Goal: Download file/media

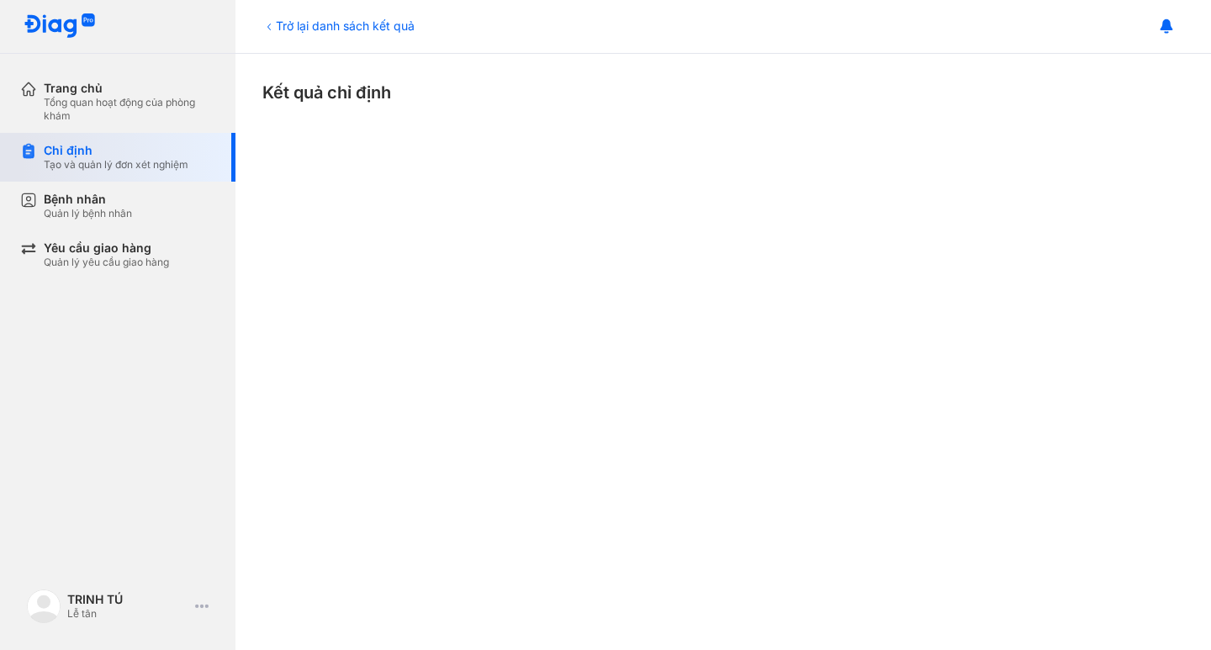
click at [123, 162] on div "Tạo và quản lý đơn xét nghiệm" at bounding box center [116, 164] width 145 height 13
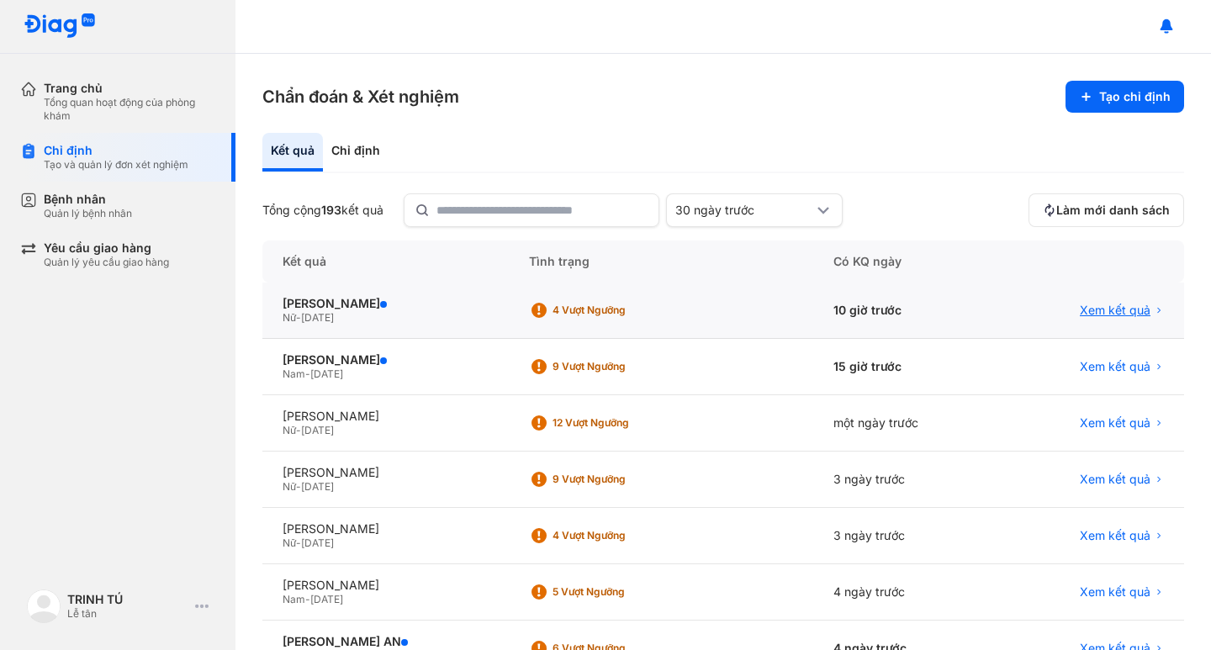
click at [1095, 309] on span "Xem kết quả" at bounding box center [1115, 310] width 71 height 15
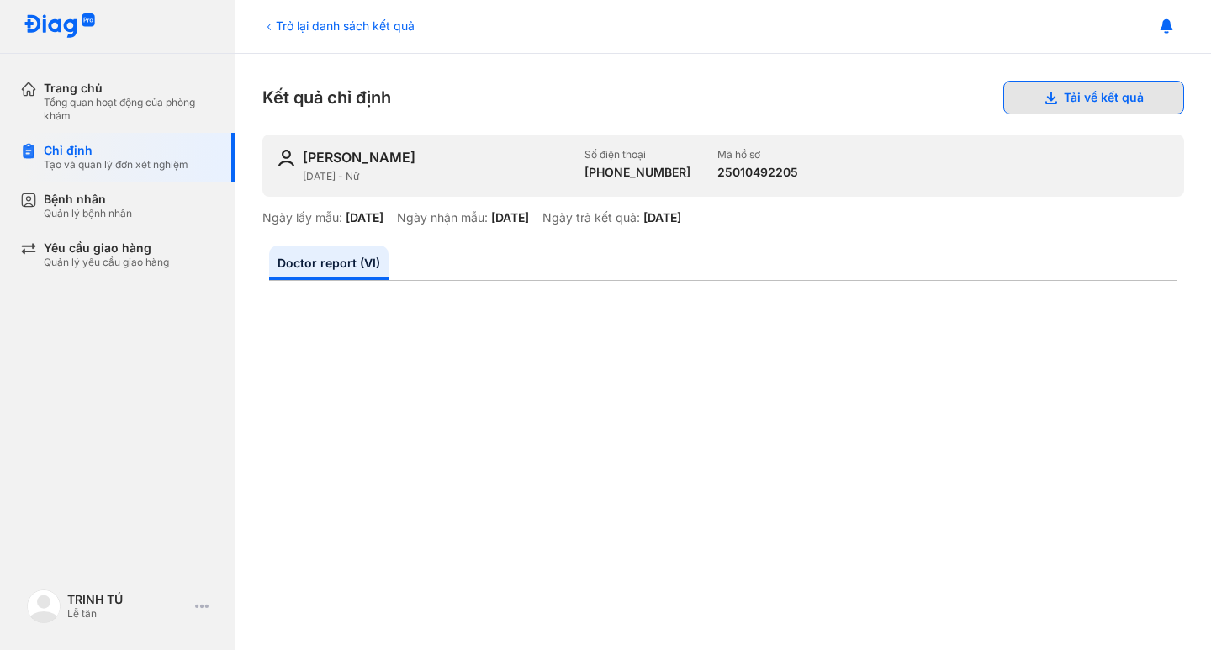
click at [1064, 99] on button "Tải về kết quả" at bounding box center [1094, 98] width 181 height 34
